Goal: Transaction & Acquisition: Purchase product/service

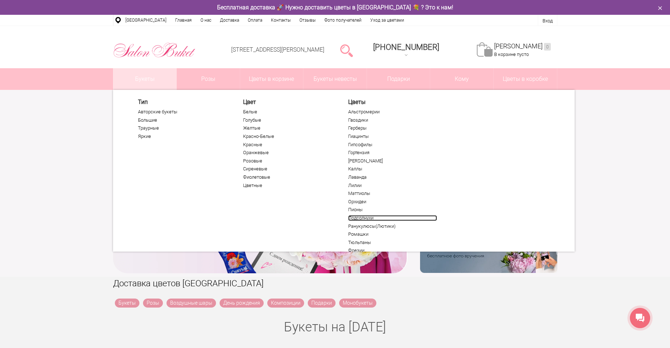
click at [370, 218] on link "Подсолнухи" at bounding box center [392, 218] width 89 height 6
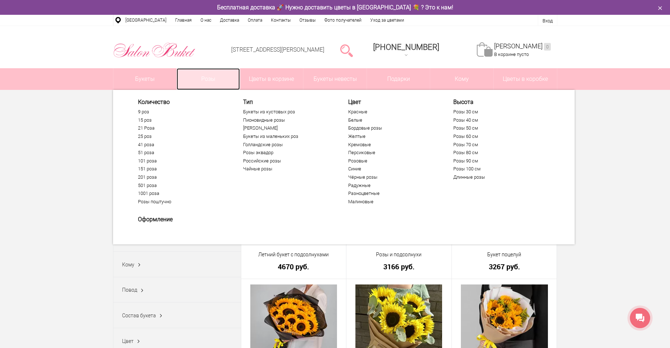
click at [201, 87] on link "Розы" at bounding box center [208, 79] width 63 height 22
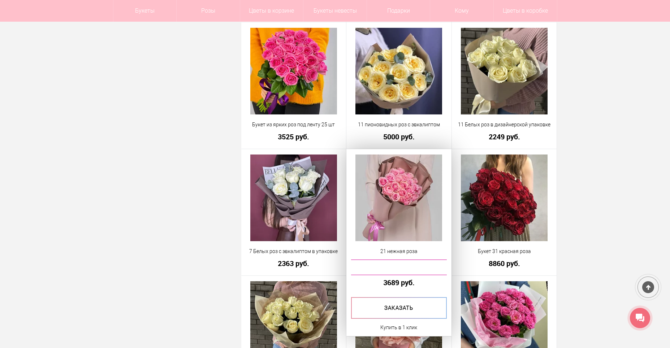
scroll to position [1516, 0]
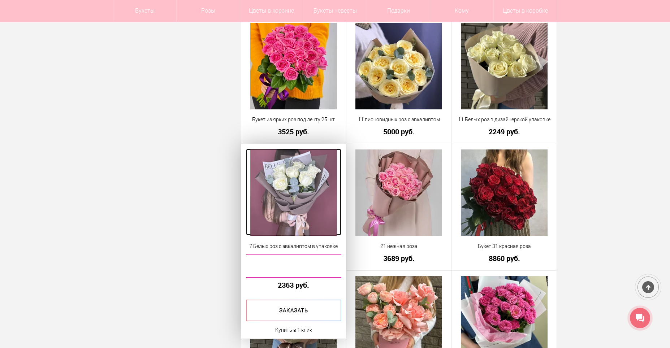
click at [303, 201] on img at bounding box center [293, 192] width 87 height 87
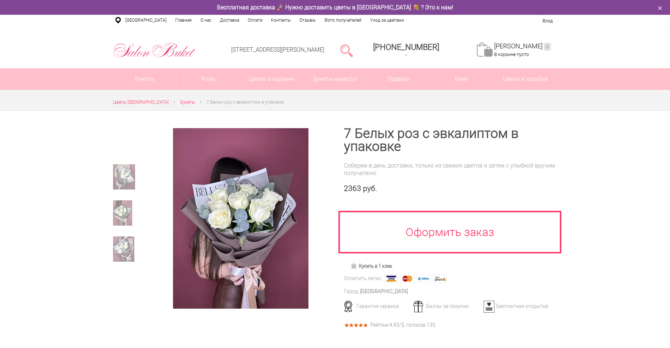
click at [408, 163] on div "Соберем в день доставки, только из свежих цветов и затем с улыбкой вручим получ…" at bounding box center [450, 169] width 213 height 15
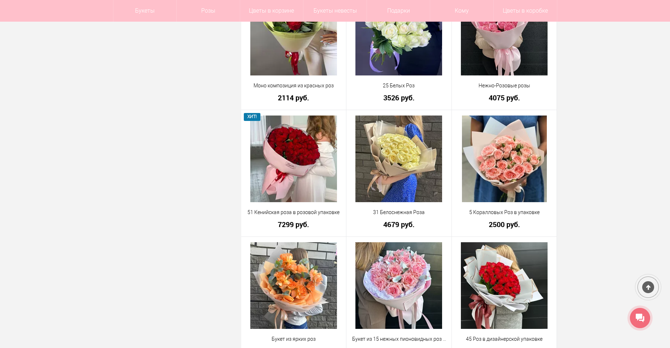
scroll to position [542, 0]
